Goal: Check status: Check status

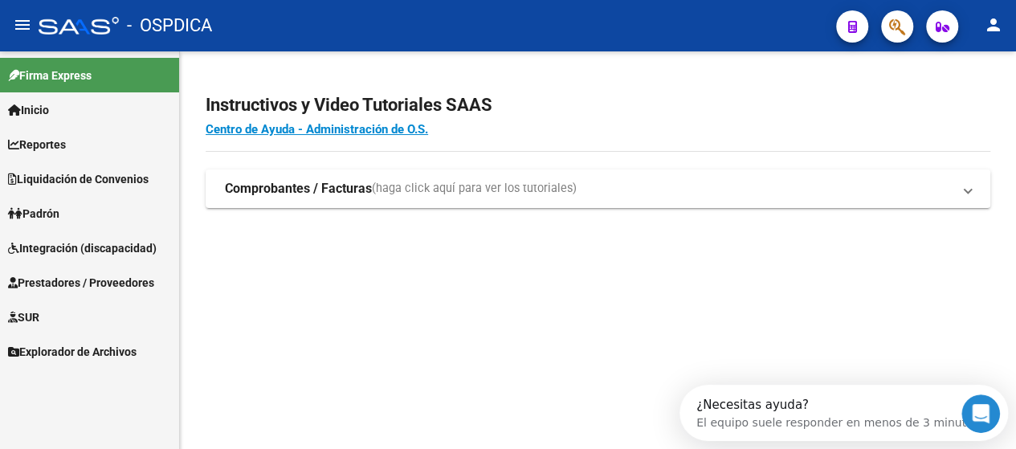
click at [112, 287] on span "Prestadores / Proveedores" at bounding box center [81, 283] width 146 height 18
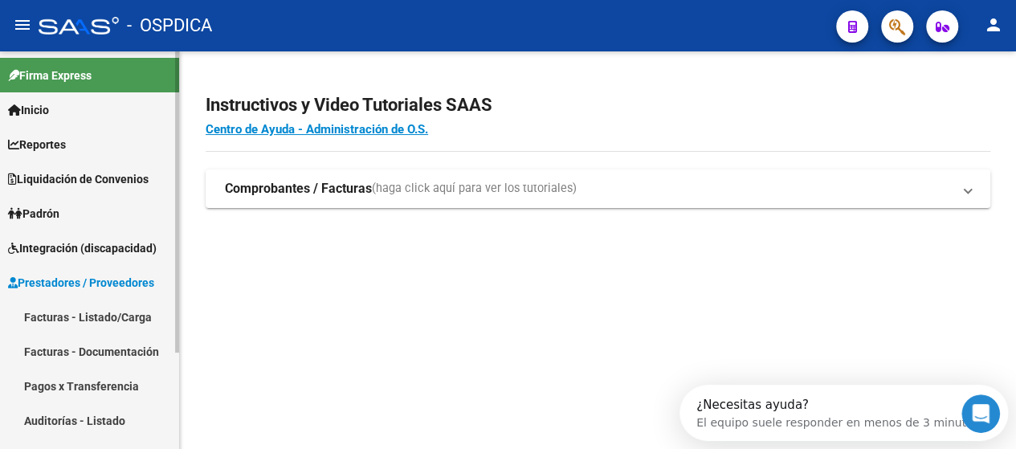
click at [115, 319] on link "Facturas - Listado/Carga" at bounding box center [89, 317] width 179 height 35
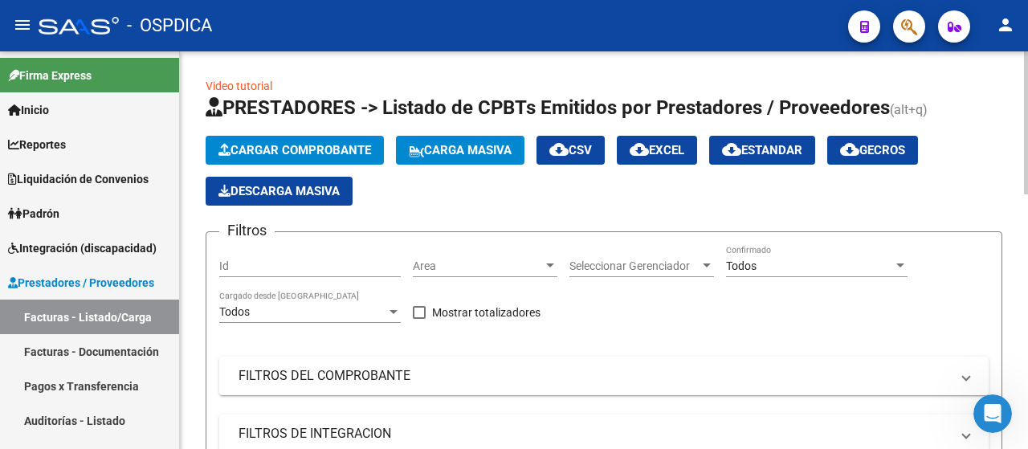
scroll to position [161, 0]
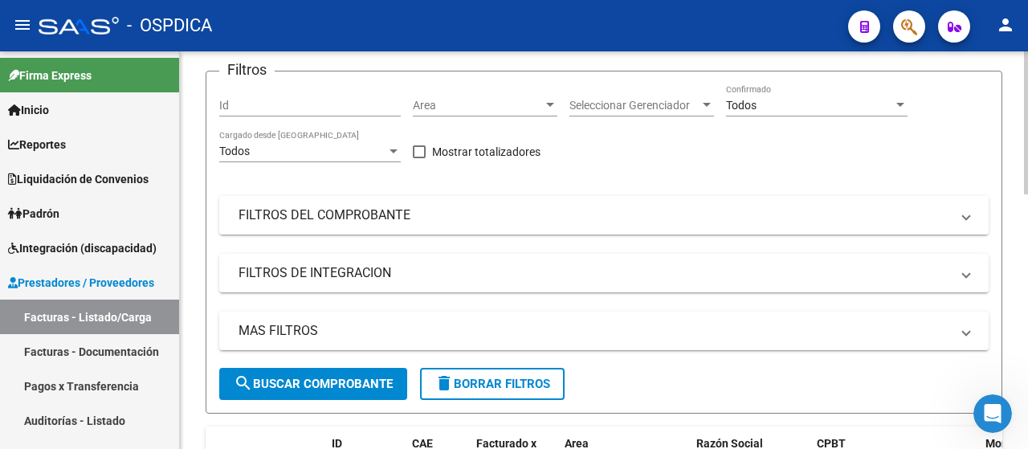
click at [323, 220] on mat-panel-title "FILTROS DEL COMPROBANTE" at bounding box center [594, 215] width 711 height 18
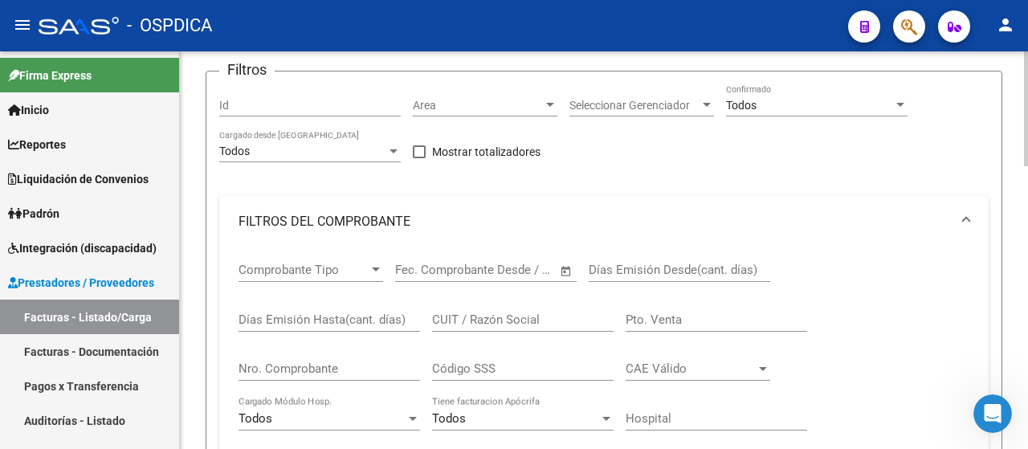
click at [316, 367] on input "Nro. Comprobante" at bounding box center [329, 368] width 181 height 14
paste input "473"
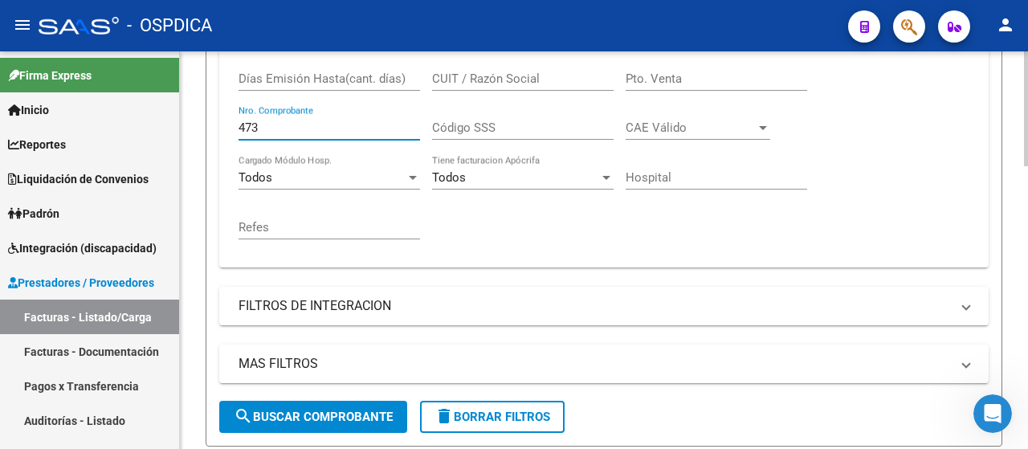
type input "473"
click at [340, 424] on span "search Buscar Comprobante" at bounding box center [313, 417] width 159 height 14
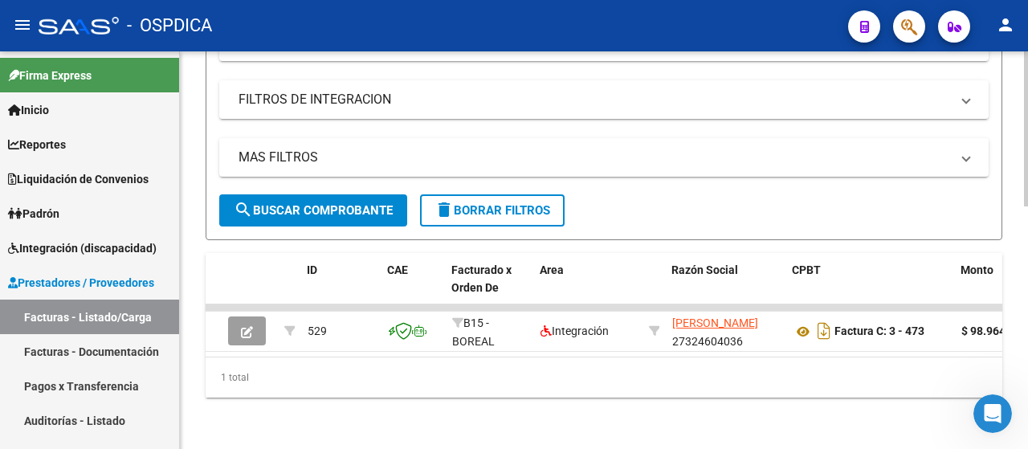
scroll to position [0, 0]
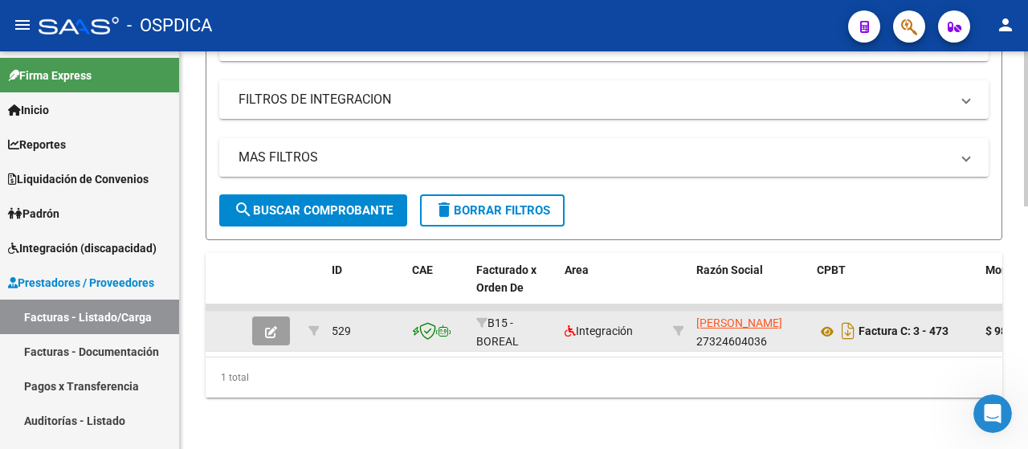
click at [281, 316] on button "button" at bounding box center [271, 330] width 38 height 29
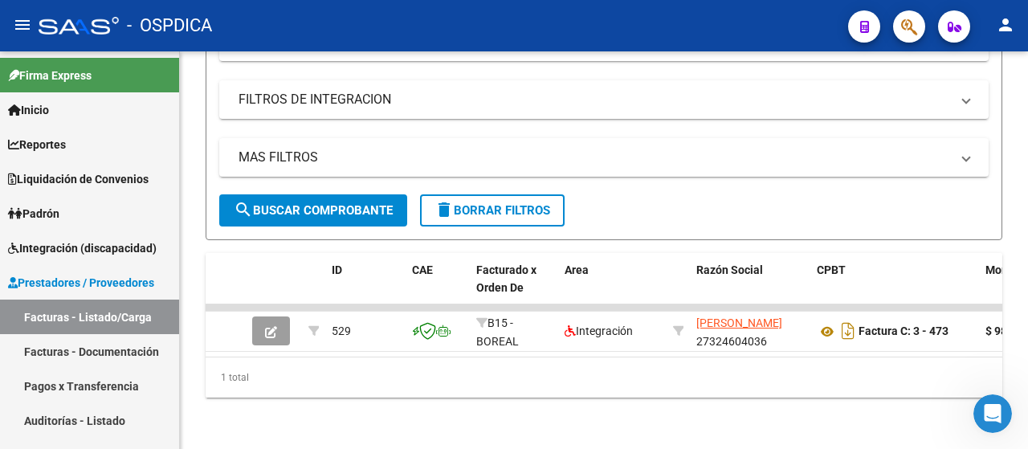
scroll to position [620, 0]
